Goal: Task Accomplishment & Management: Use online tool/utility

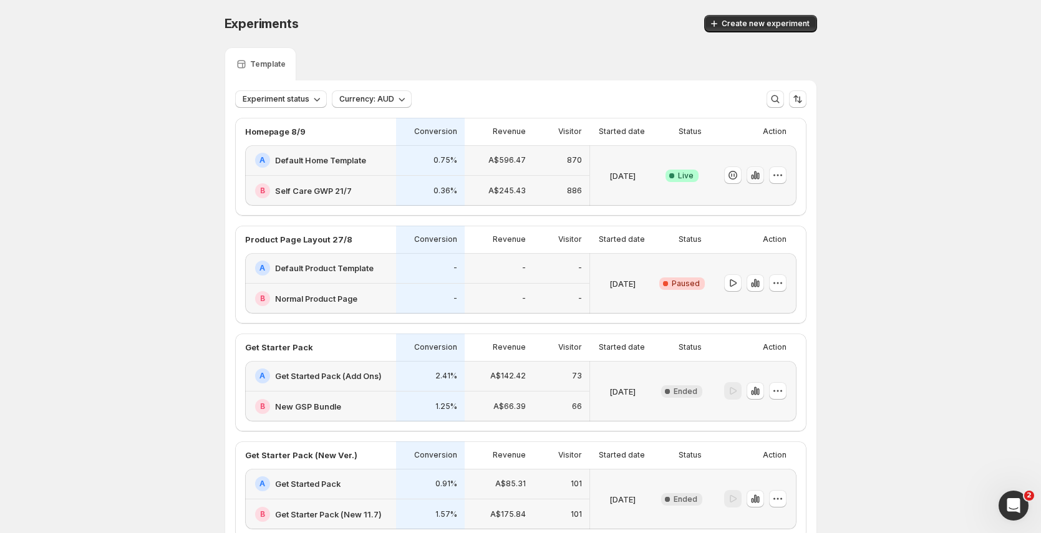
click at [762, 178] on icon "button" at bounding box center [755, 175] width 12 height 12
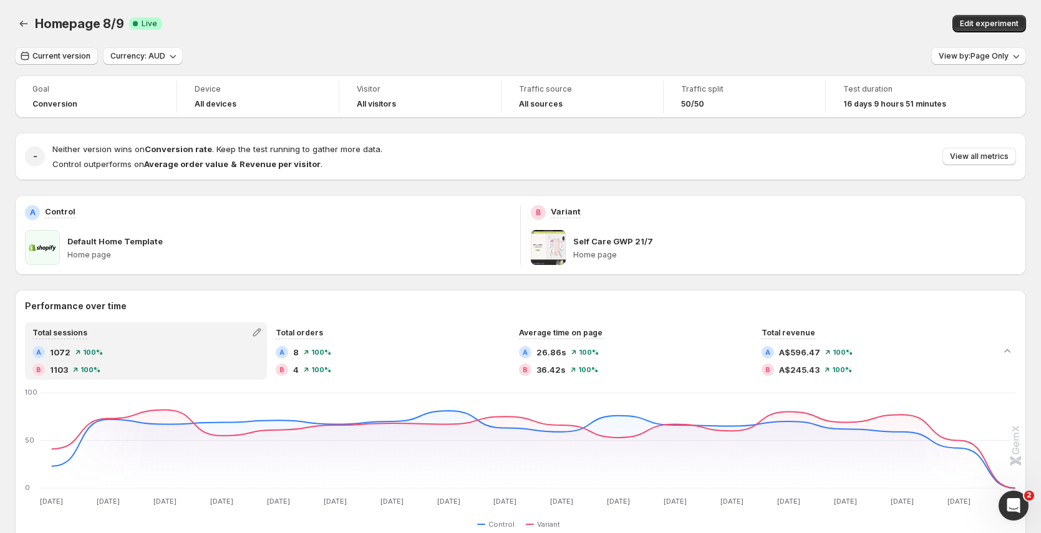
click at [70, 57] on span "Current version" at bounding box center [61, 56] width 58 height 10
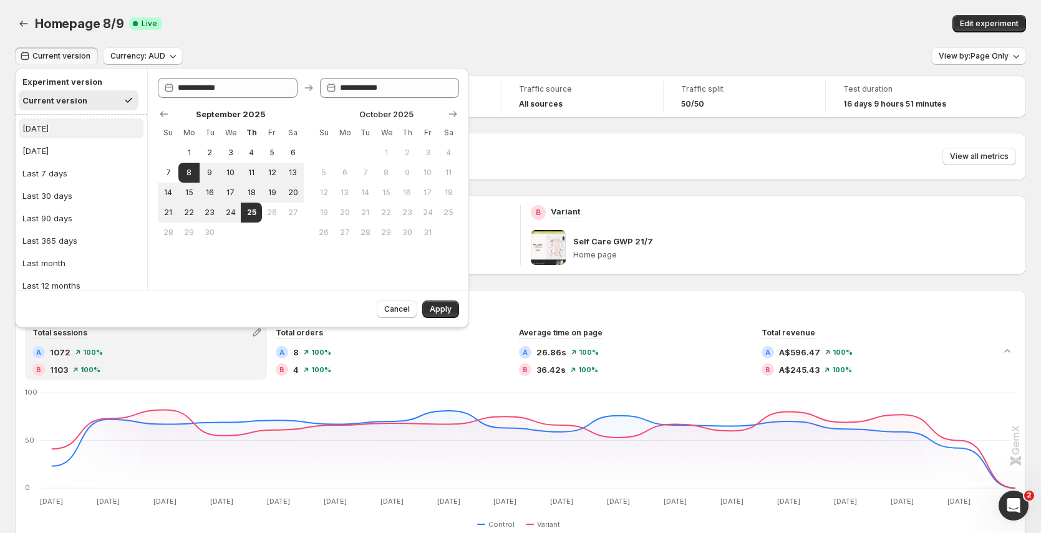
click at [82, 129] on button "[DATE]" at bounding box center [81, 129] width 125 height 20
click at [53, 99] on div "Current version" at bounding box center [52, 100] width 61 height 12
click at [251, 212] on span "25" at bounding box center [251, 213] width 11 height 10
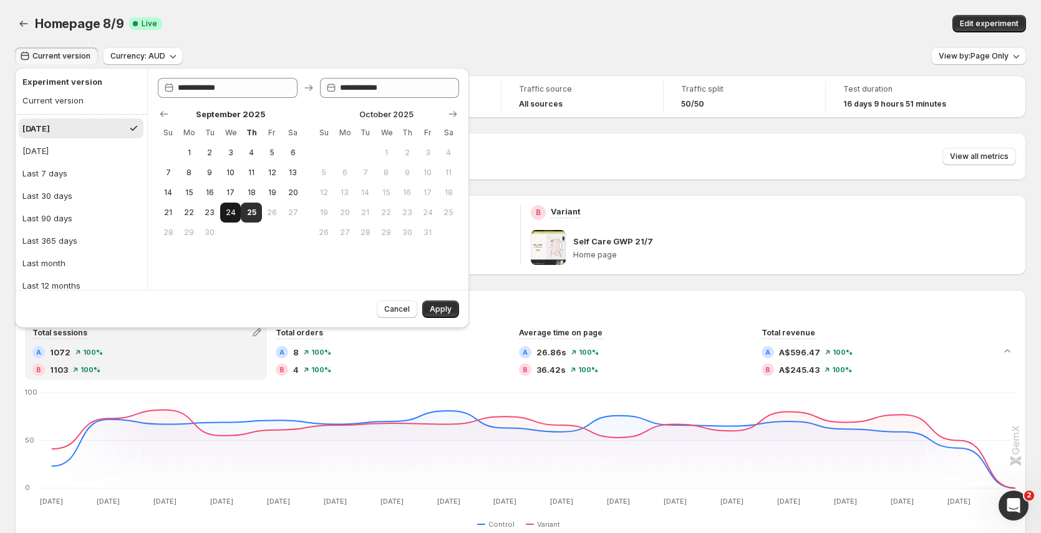
click at [235, 213] on span "24" at bounding box center [230, 213] width 11 height 10
type input "**********"
click at [257, 212] on button "25" at bounding box center [251, 213] width 21 height 20
click at [239, 212] on button "24" at bounding box center [230, 213] width 21 height 20
type input "**********"
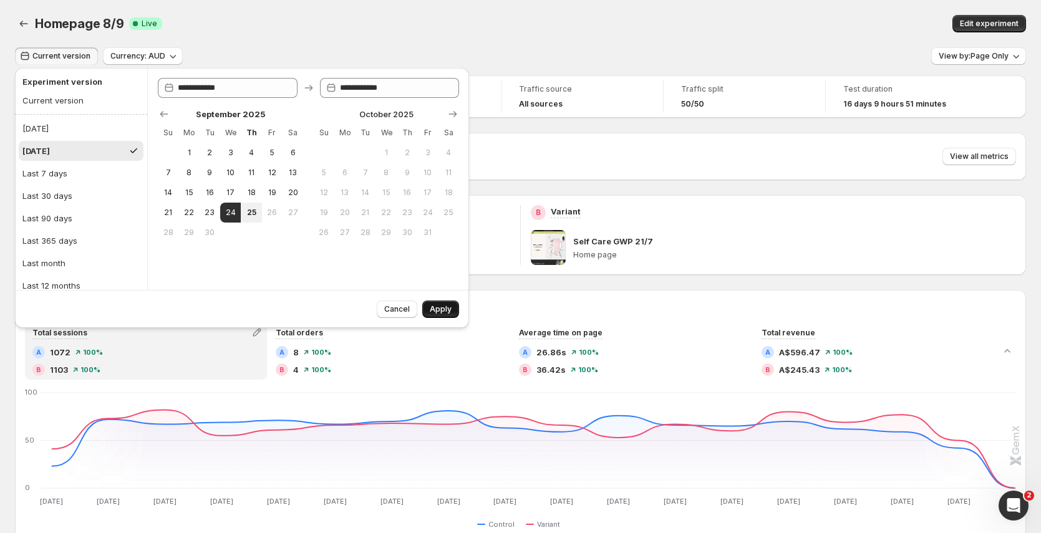
click at [438, 303] on button "Apply" at bounding box center [440, 309] width 37 height 17
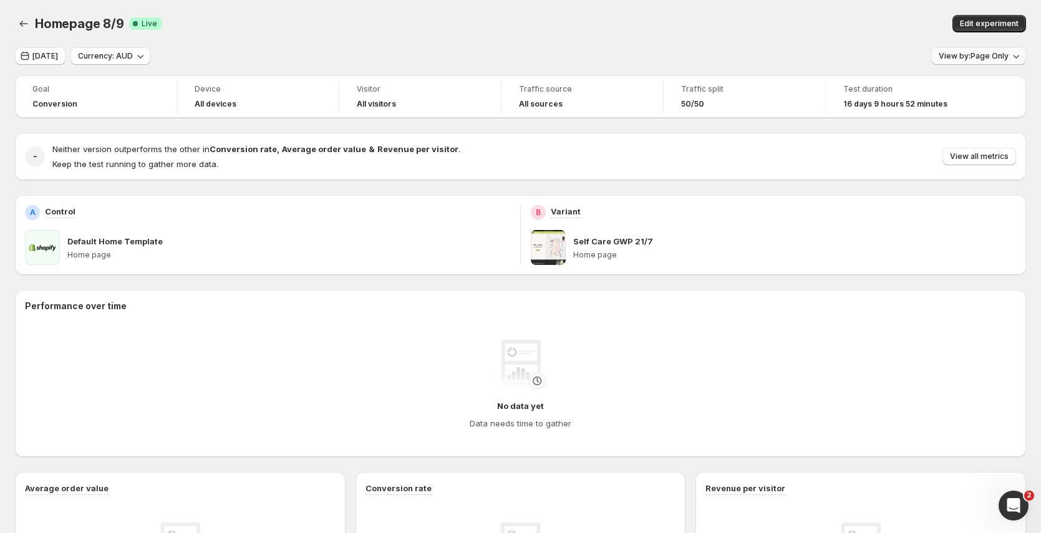
click at [990, 57] on span "View by: Page Only" at bounding box center [974, 56] width 70 height 10
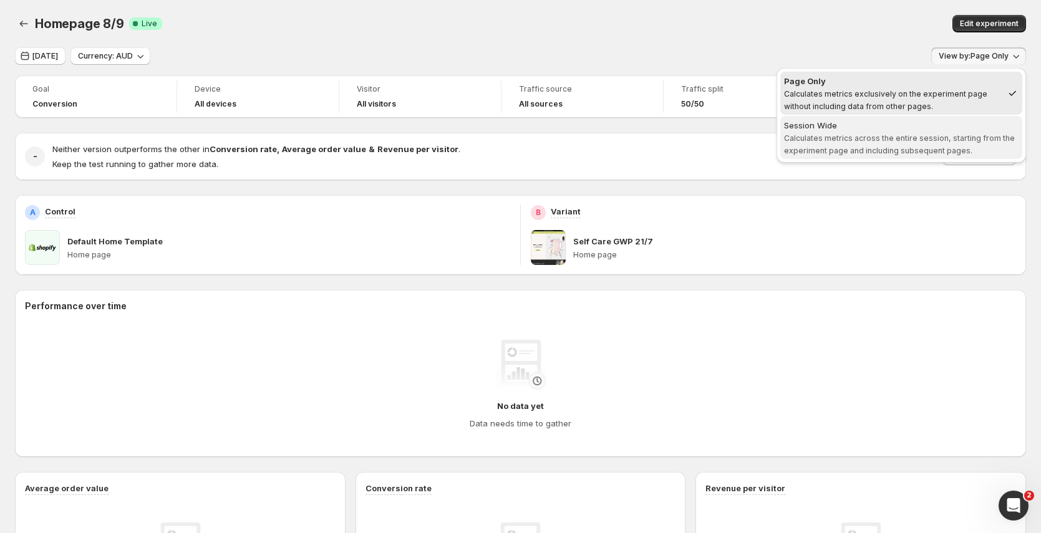
click at [912, 154] on span "Calculates metrics across the entire session, starting from the experiment page…" at bounding box center [899, 145] width 231 height 22
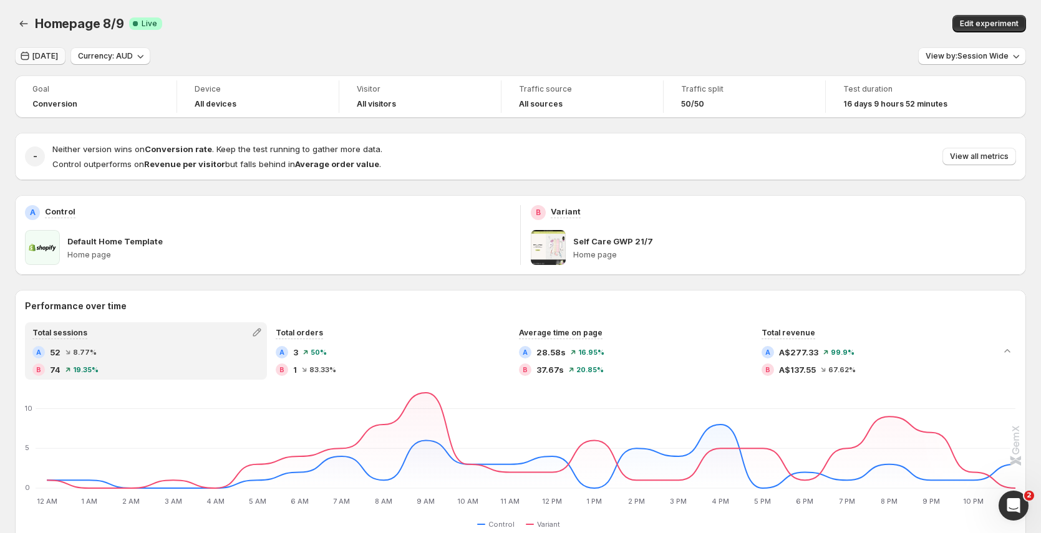
click at [65, 62] on button "[DATE]" at bounding box center [40, 55] width 51 height 17
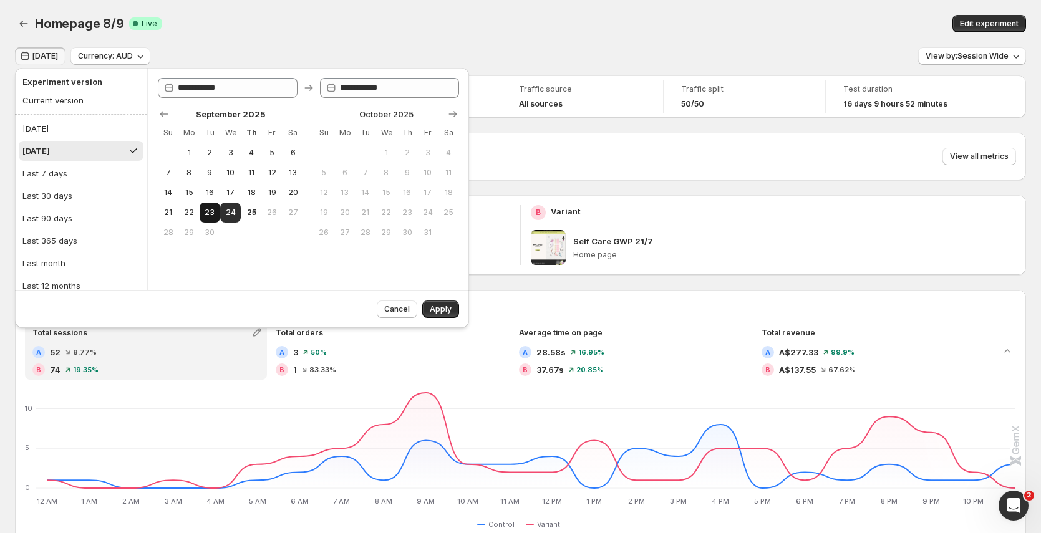
click at [214, 215] on span "23" at bounding box center [210, 213] width 11 height 10
type input "**********"
click at [442, 311] on span "Apply" at bounding box center [441, 309] width 22 height 10
